Goal: Task Accomplishment & Management: Manage account settings

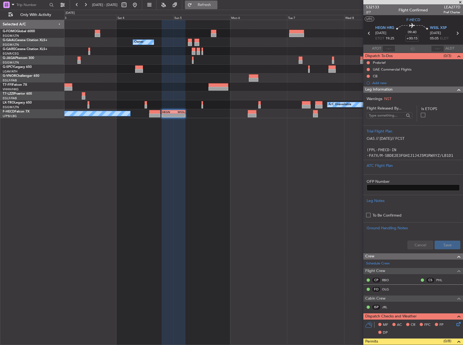
drag, startPoint x: 149, startPoint y: 3, endPoint x: 202, endPoint y: 6, distance: 53.1
click at [139, 3] on button at bounding box center [134, 5] width 9 height 9
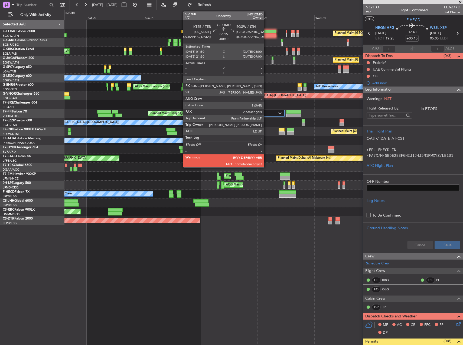
click at [266, 37] on div at bounding box center [268, 35] width 15 height 4
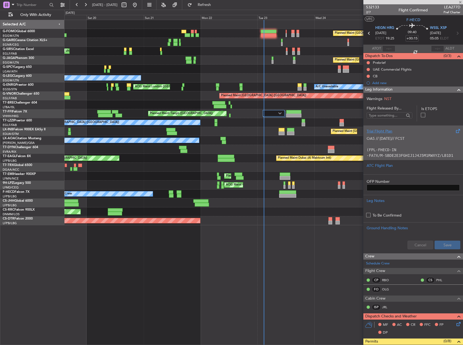
type input "-00:10"
type input "2"
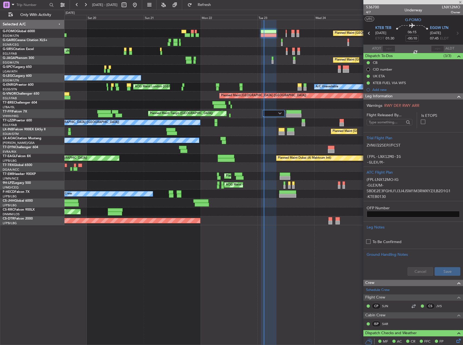
click at [232, 49] on div "Unplanned Maint [GEOGRAPHIC_DATA] ([GEOGRAPHIC_DATA])" at bounding box center [263, 51] width 398 height 9
click at [391, 49] on input "text" at bounding box center [388, 48] width 13 height 6
click at [280, 64] on div "Planned Maint [GEOGRAPHIC_DATA] ([GEOGRAPHIC_DATA])" at bounding box center [263, 60] width 398 height 9
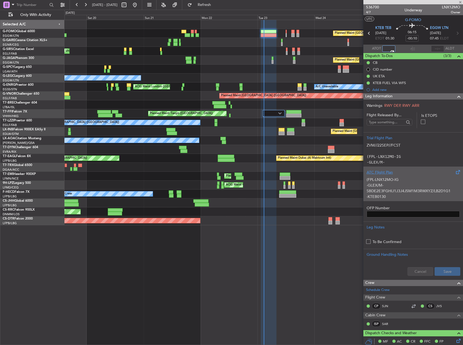
type input "02:41"
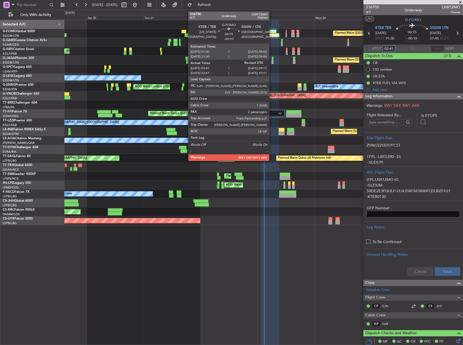
click at [271, 33] on div at bounding box center [268, 32] width 15 height 4
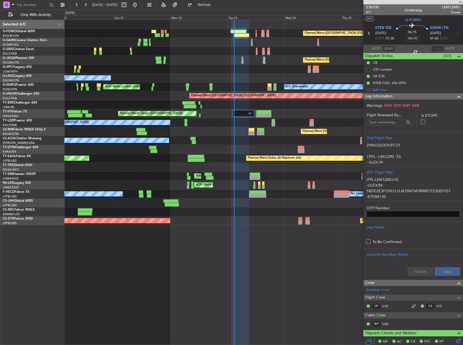
click at [249, 50] on div "Unplanned Maint [GEOGRAPHIC_DATA] ([GEOGRAPHIC_DATA])" at bounding box center [263, 51] width 398 height 9
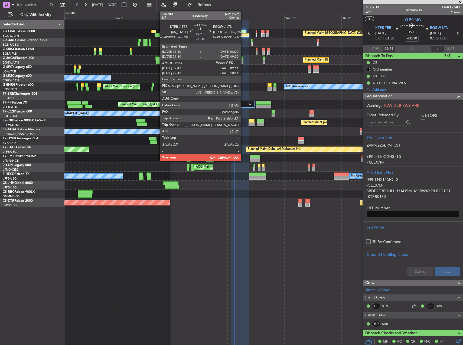
click at [243, 34] on div at bounding box center [241, 35] width 15 height 4
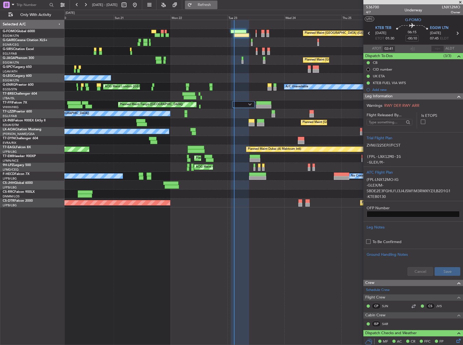
click at [217, 2] on button "Refresh" at bounding box center [201, 5] width 32 height 9
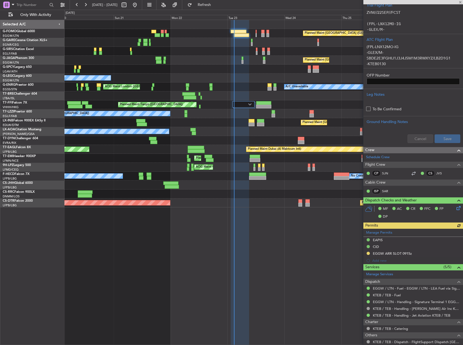
scroll to position [135, 0]
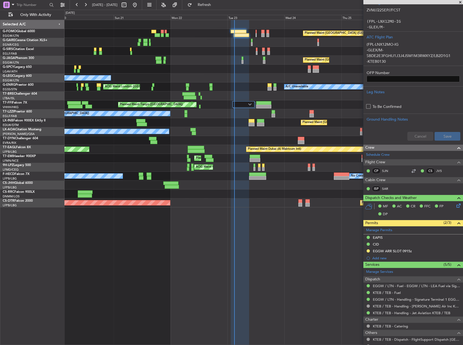
click at [301, 200] on div at bounding box center [300, 201] width 4 height 4
type input "0"
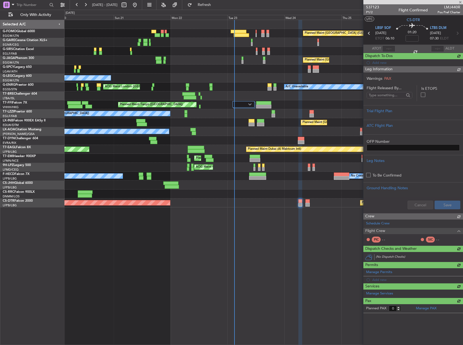
scroll to position [0, 0]
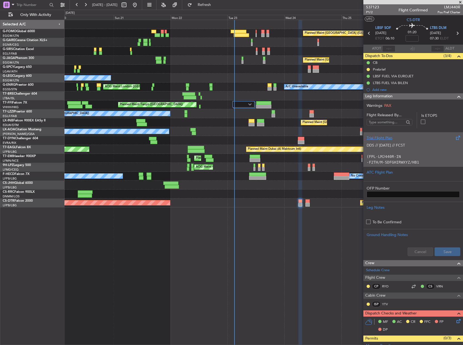
click at [414, 155] on p "(FPL-LMJ440R-IN" at bounding box center [412, 157] width 93 height 6
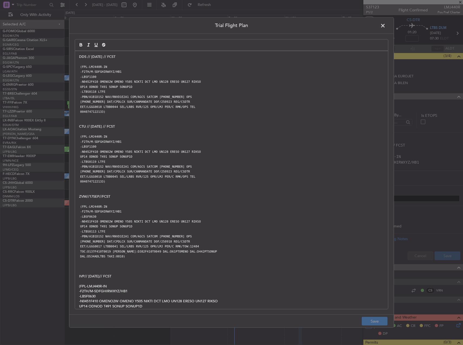
click at [81, 57] on p "DDS // [DATE] // FCST" at bounding box center [231, 56] width 305 height 5
click at [78, 57] on div "DDS // [DATE] // FCST (FPL-LMJ440R-IN -F2TH/M-SDFGHIRWXYZ/HB1 -LBSF1100 -N0452F…" at bounding box center [231, 180] width 313 height 258
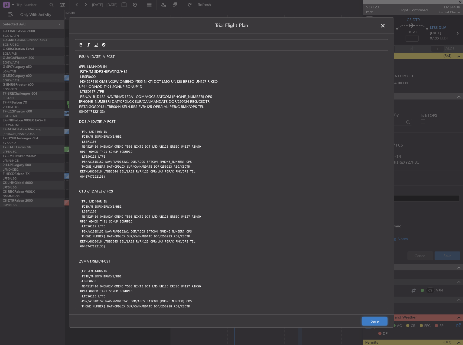
click at [375, 320] on button "Save" at bounding box center [375, 321] width 26 height 9
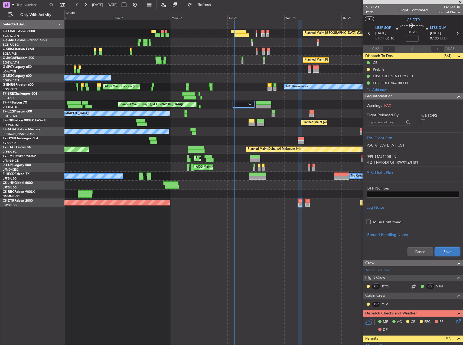
click at [437, 253] on button "Save" at bounding box center [447, 252] width 26 height 9
click at [372, 13] on span "P1/2" at bounding box center [372, 12] width 13 height 5
click at [237, 37] on div "Planned Maint [GEOGRAPHIC_DATA] ([GEOGRAPHIC_DATA])" at bounding box center [263, 33] width 398 height 9
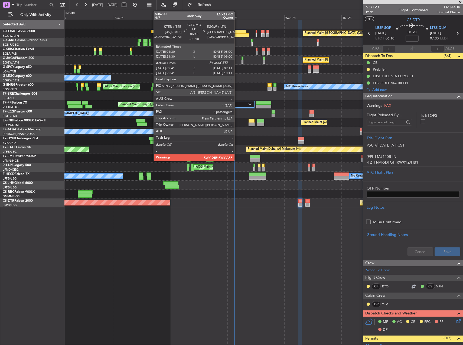
click at [237, 35] on div at bounding box center [241, 35] width 15 height 4
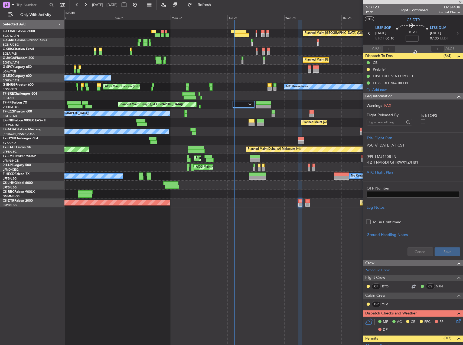
type input "-00:10"
type input "02:41"
type input "2"
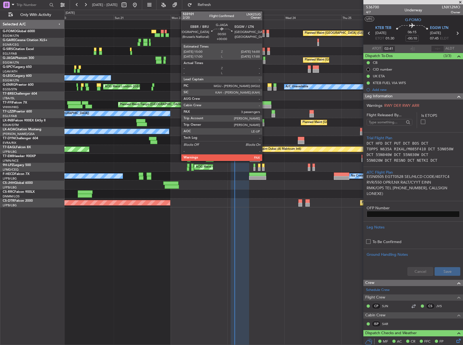
click at [264, 58] on div at bounding box center [264, 59] width 2 height 4
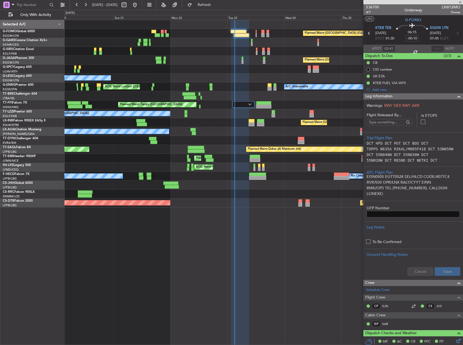
type input "3"
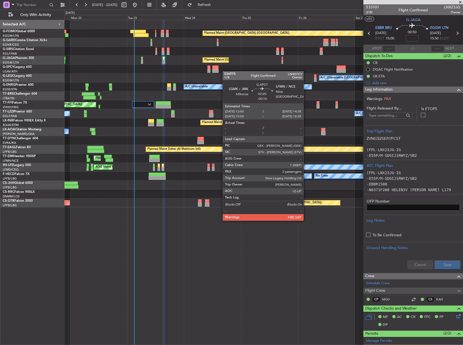
click at [216, 71] on div "Planned Maint [GEOGRAPHIC_DATA] ([GEOGRAPHIC_DATA]) Planned Maint [GEOGRAPHIC_D…" at bounding box center [263, 114] width 398 height 188
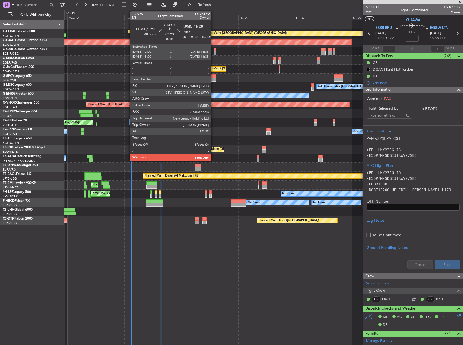
click at [213, 79] on div at bounding box center [212, 80] width 6 height 4
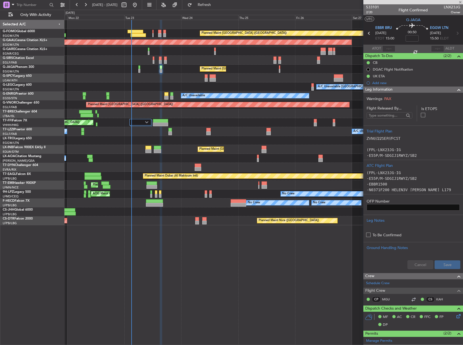
type input "-00:10"
type input "2"
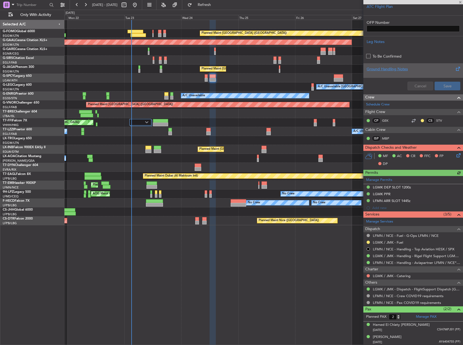
scroll to position [187, 0]
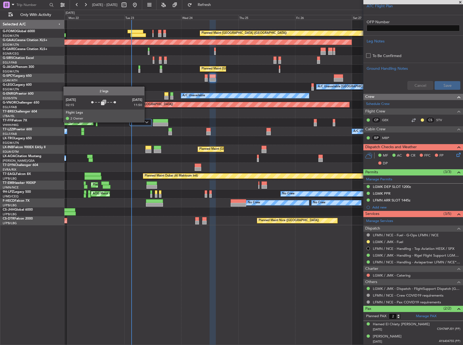
click at [147, 122] on img at bounding box center [146, 122] width 3 height 2
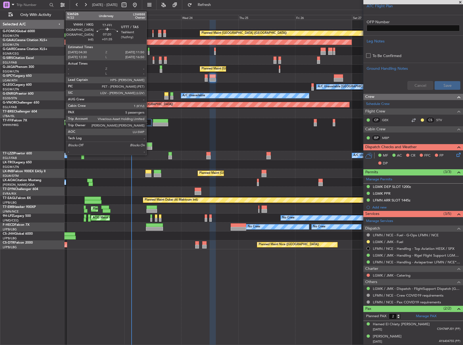
click at [149, 143] on div at bounding box center [143, 145] width 17 height 4
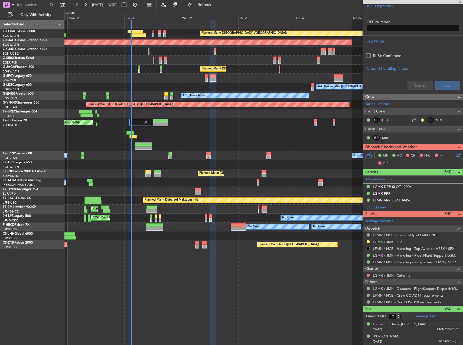
type input "+01:35"
type input "5"
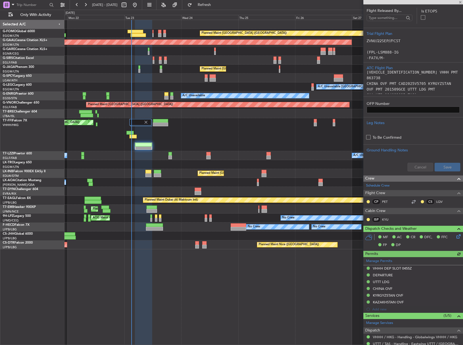
scroll to position [108, 0]
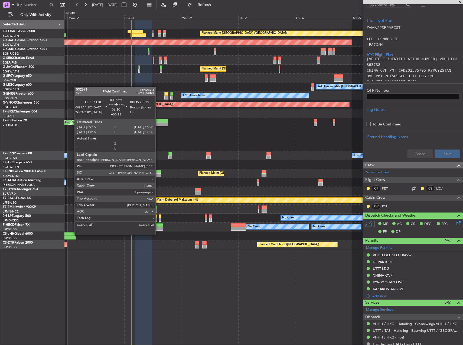
click at [158, 230] on div at bounding box center [154, 229] width 17 height 4
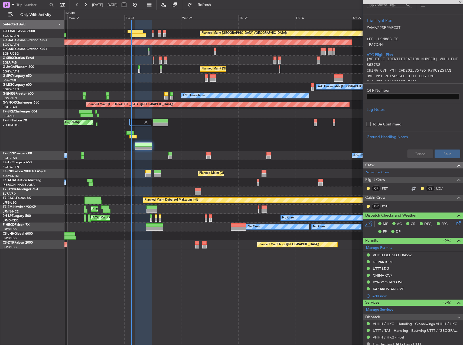
type input "+00:15"
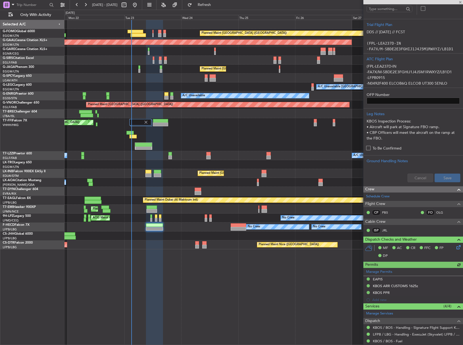
scroll to position [189, 0]
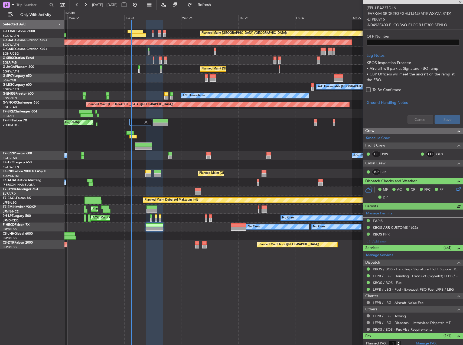
click at [455, 189] on icon at bounding box center [457, 188] width 4 height 4
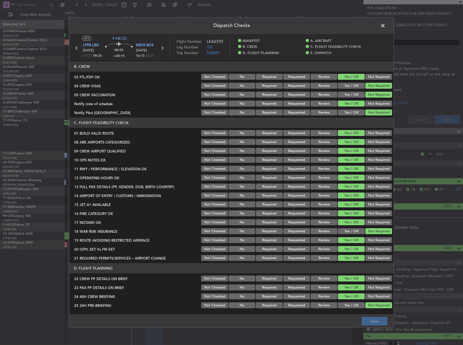
scroll to position [162, 0]
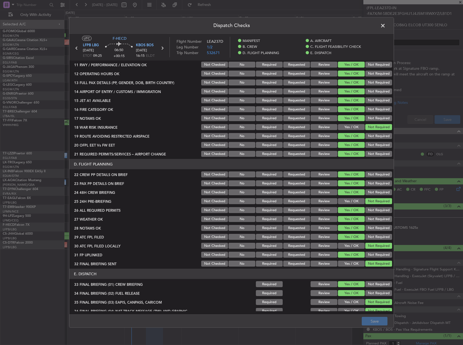
click at [328, 230] on button "Review" at bounding box center [323, 228] width 27 height 6
click at [326, 219] on button "Review" at bounding box center [323, 219] width 27 height 6
click at [378, 319] on button "Save" at bounding box center [375, 321] width 26 height 9
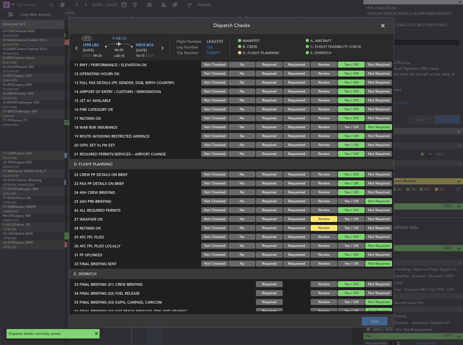
click at [385, 25] on span at bounding box center [385, 27] width 0 height 11
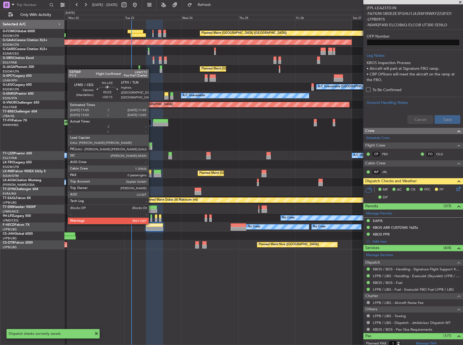
click at [151, 218] on div at bounding box center [151, 220] width 2 height 4
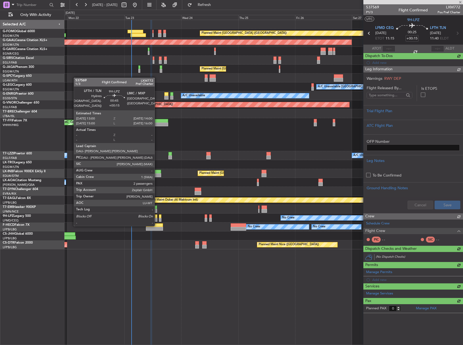
scroll to position [0, 0]
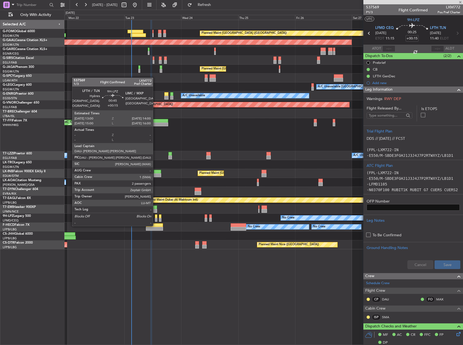
click at [155, 220] on div at bounding box center [156, 220] width 2 height 4
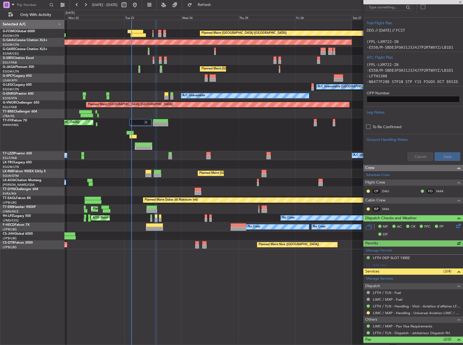
scroll to position [135, 0]
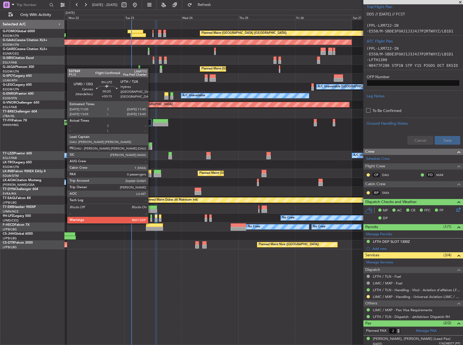
click at [150, 218] on div at bounding box center [151, 217] width 2 height 4
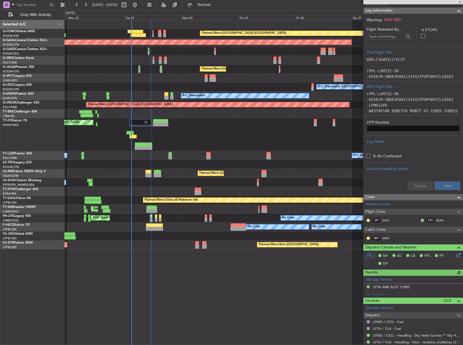
scroll to position [81, 0]
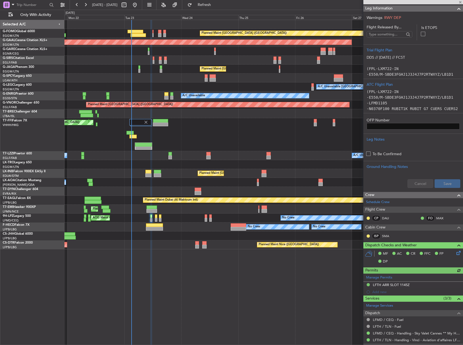
click at [455, 254] on icon at bounding box center [457, 252] width 4 height 4
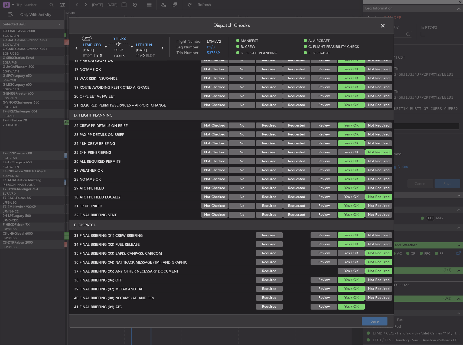
scroll to position [230, 0]
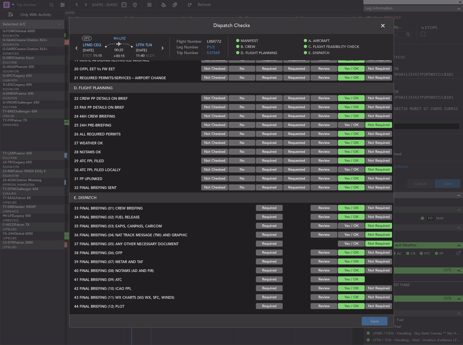
click at [327, 154] on button "Review" at bounding box center [323, 152] width 27 height 6
click at [324, 147] on section "D. FLIGHT PLANNING 22 CREW PP DETAILS ON BRIEF Not Checked No Required Requeste…" at bounding box center [231, 137] width 324 height 109
click at [323, 146] on div "Review" at bounding box center [323, 143] width 27 height 8
click at [323, 145] on button "Review" at bounding box center [323, 143] width 27 height 6
click at [368, 326] on button "Save" at bounding box center [375, 321] width 26 height 9
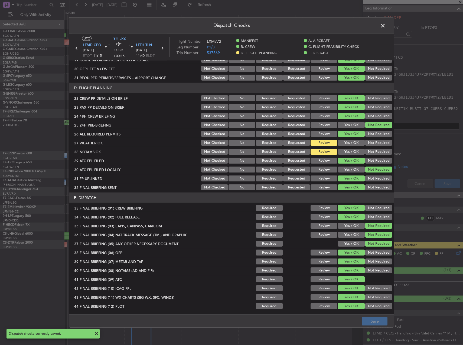
click at [385, 27] on span at bounding box center [385, 27] width 0 height 11
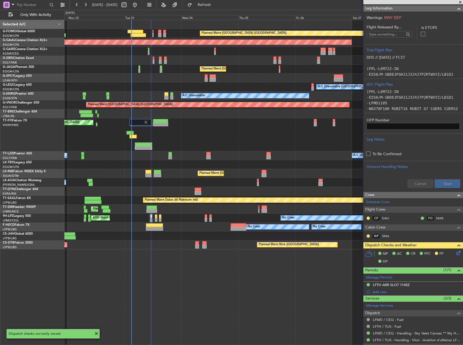
click at [287, 269] on div "Planned Maint [GEOGRAPHIC_DATA] ([GEOGRAPHIC_DATA]) Planned [GEOGRAPHIC_DATA] P…" at bounding box center [263, 183] width 398 height 326
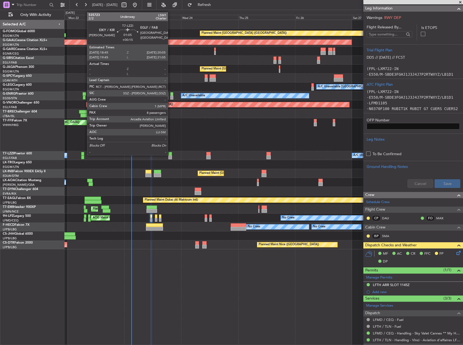
click at [170, 155] on div at bounding box center [169, 154] width 3 height 4
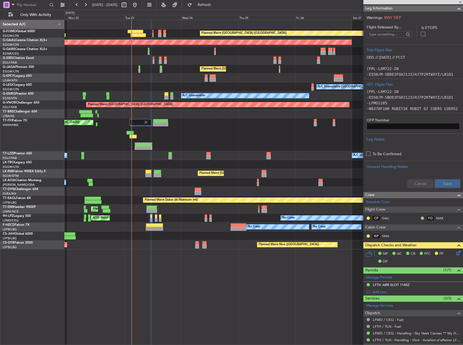
type input "8"
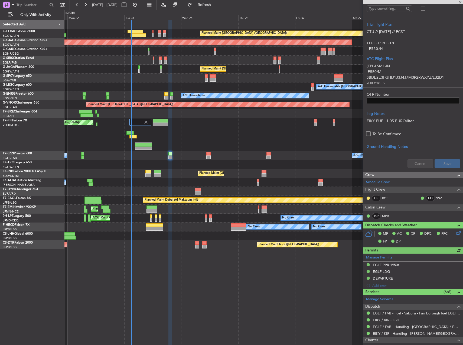
scroll to position [108, 0]
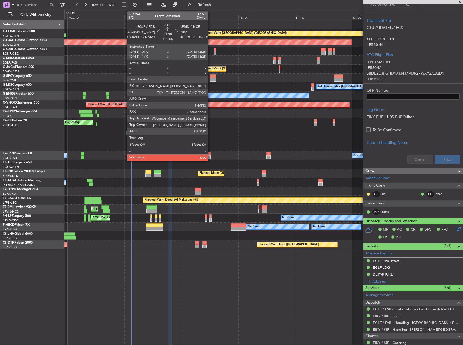
click at [210, 155] on div at bounding box center [208, 154] width 4 height 4
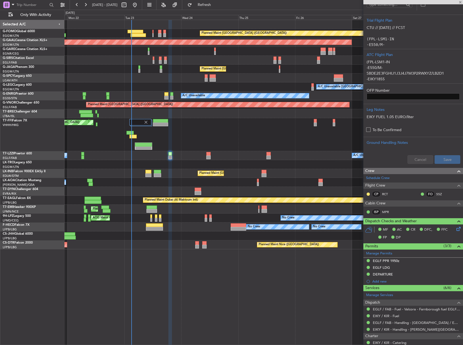
type input "+00:05"
type input "3"
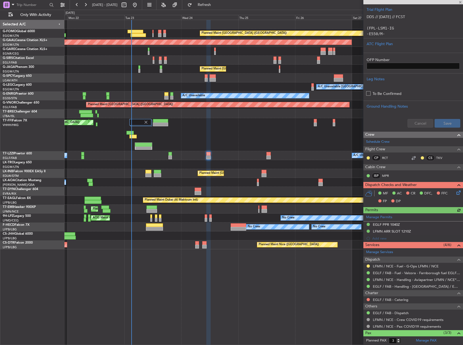
click at [171, 160] on div "A/C Unavailable [GEOGRAPHIC_DATA] ([GEOGRAPHIC_DATA]) A/C Unavailable [GEOGRAPH…" at bounding box center [263, 155] width 398 height 9
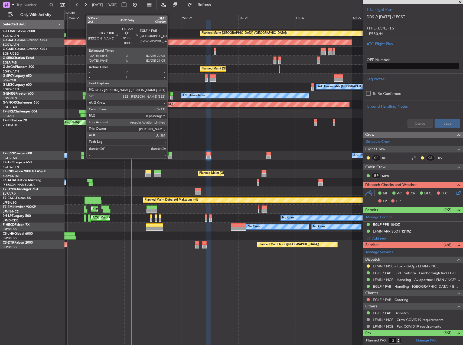
click at [170, 158] on div at bounding box center [169, 158] width 3 height 4
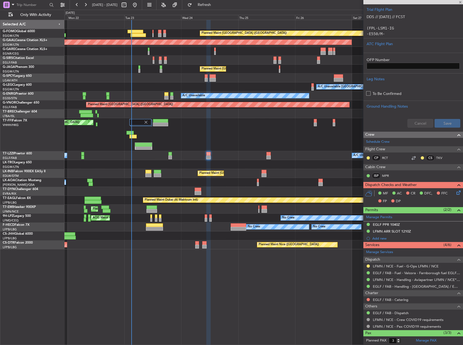
type input "+00:15"
type input "8"
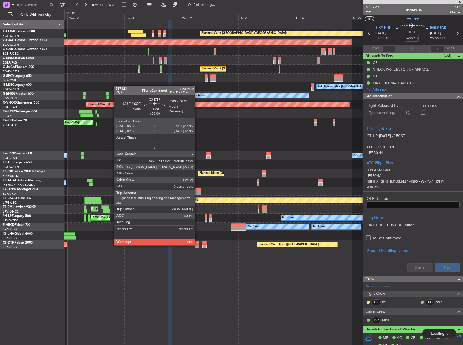
click at [197, 245] on div at bounding box center [197, 247] width 4 height 4
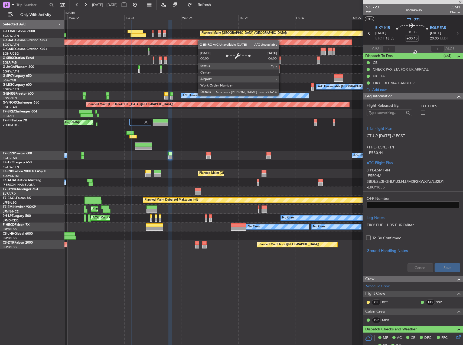
type input "0"
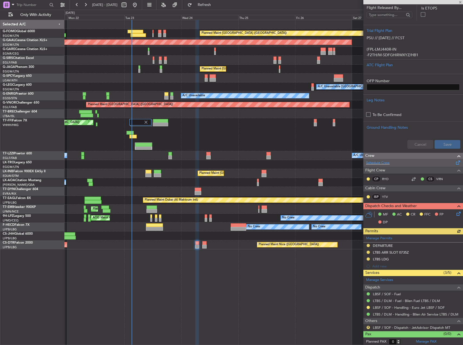
scroll to position [109, 0]
